Goal: Task Accomplishment & Management: Manage account settings

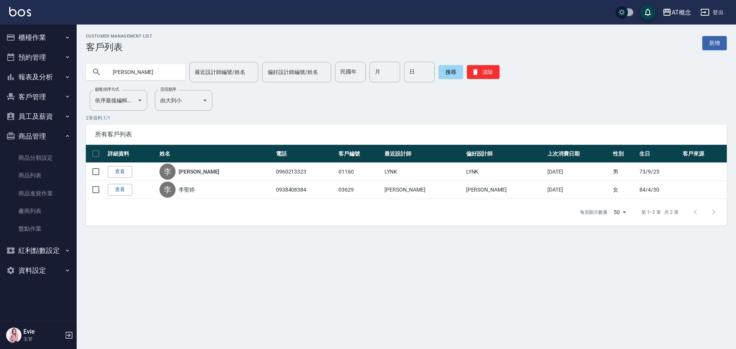
type input "李"
type input "ㄍ"
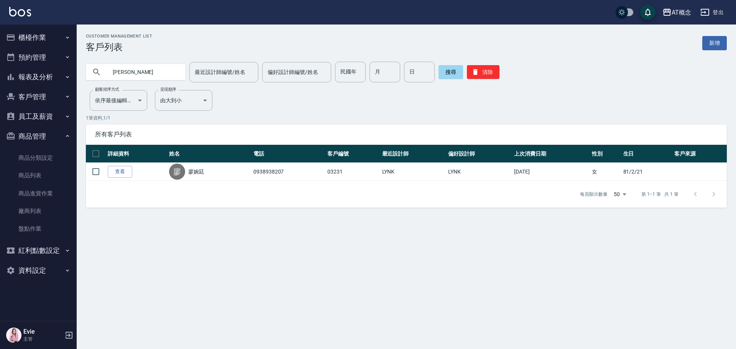
type input "廖"
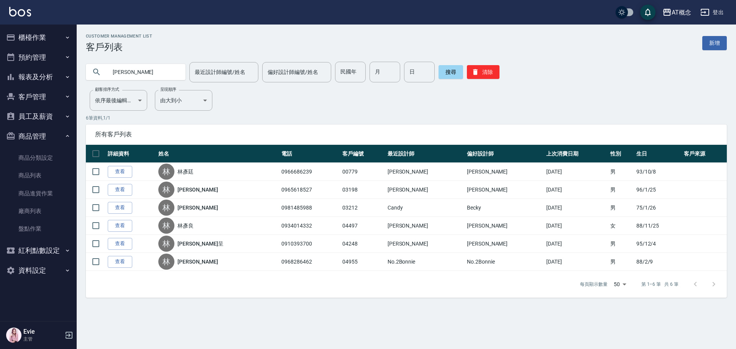
type input "林"
click at [33, 114] on button "員工及薪資" at bounding box center [38, 117] width 71 height 20
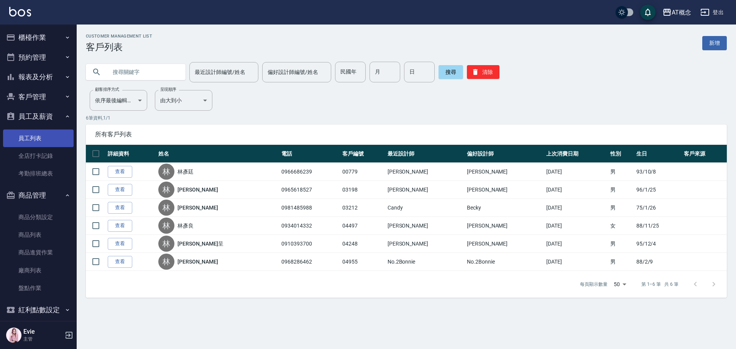
click at [39, 137] on link "員工列表" at bounding box center [38, 139] width 71 height 18
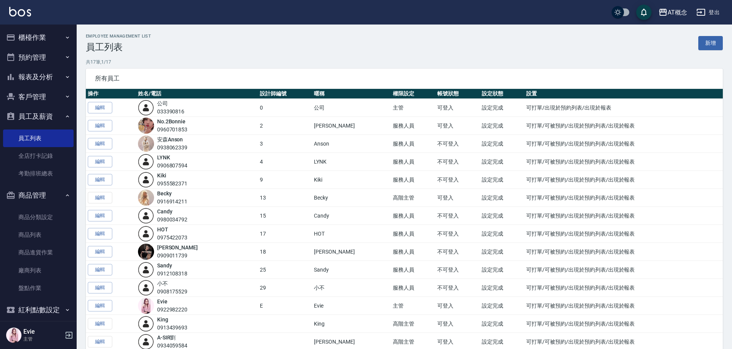
scroll to position [77, 0]
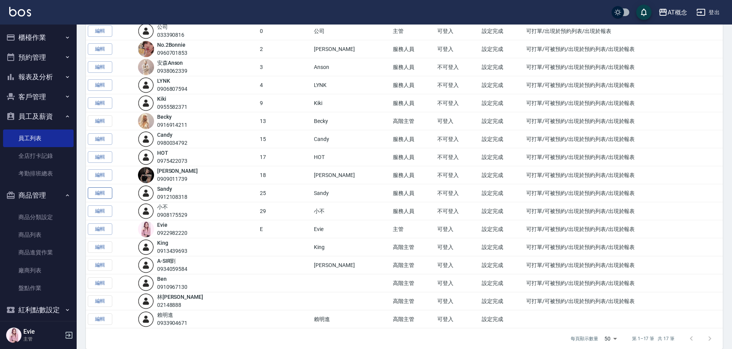
click at [99, 192] on link "編輯" at bounding box center [100, 194] width 25 height 12
